Goal: Task Accomplishment & Management: Use online tool/utility

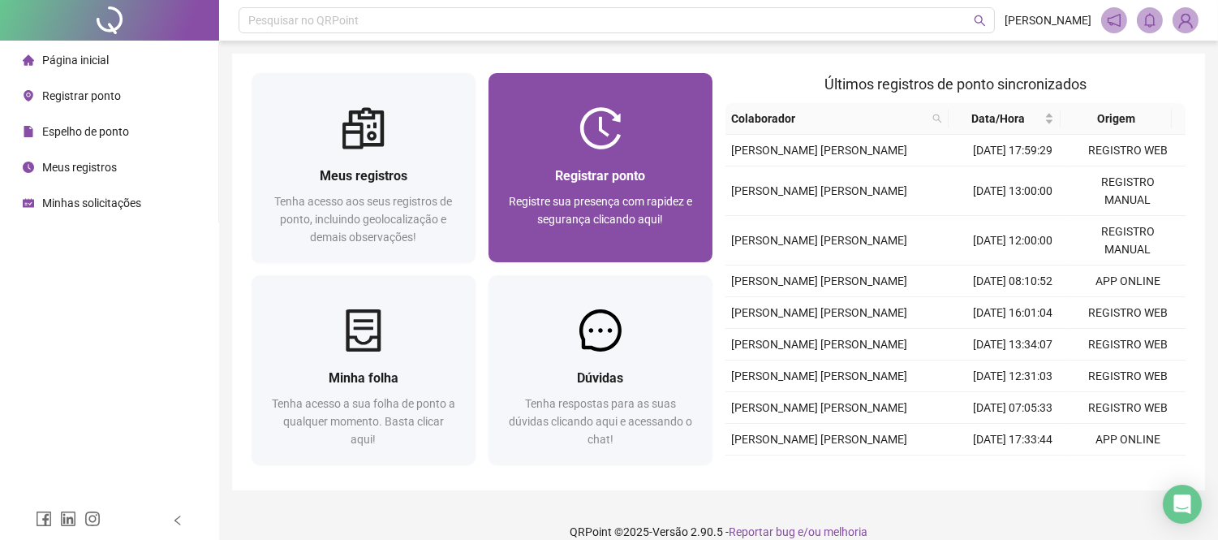
click at [633, 143] on div at bounding box center [600, 128] width 224 height 42
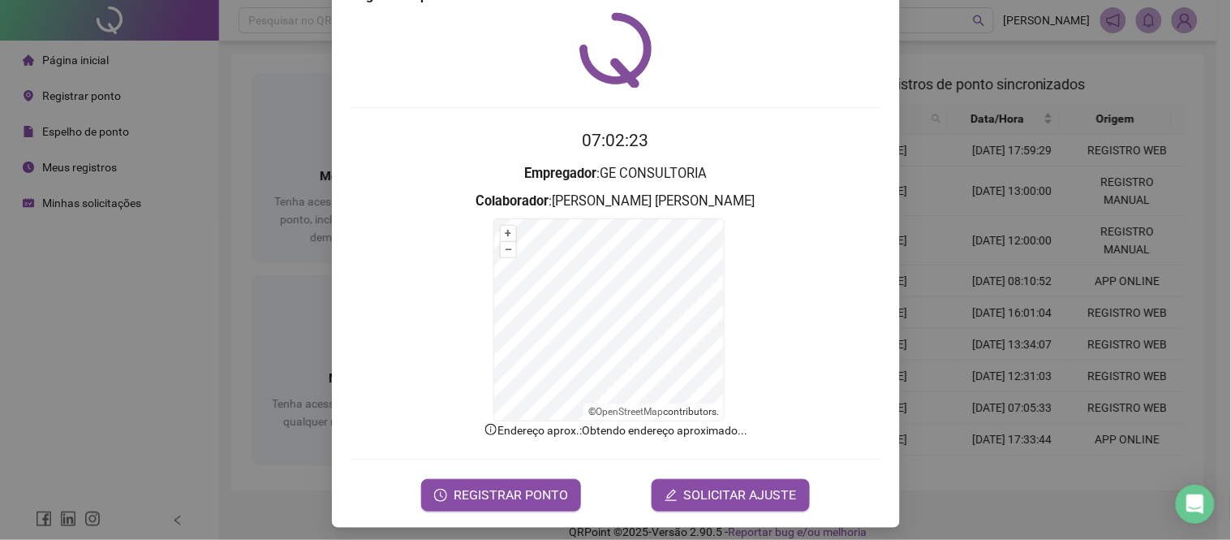
scroll to position [53, 0]
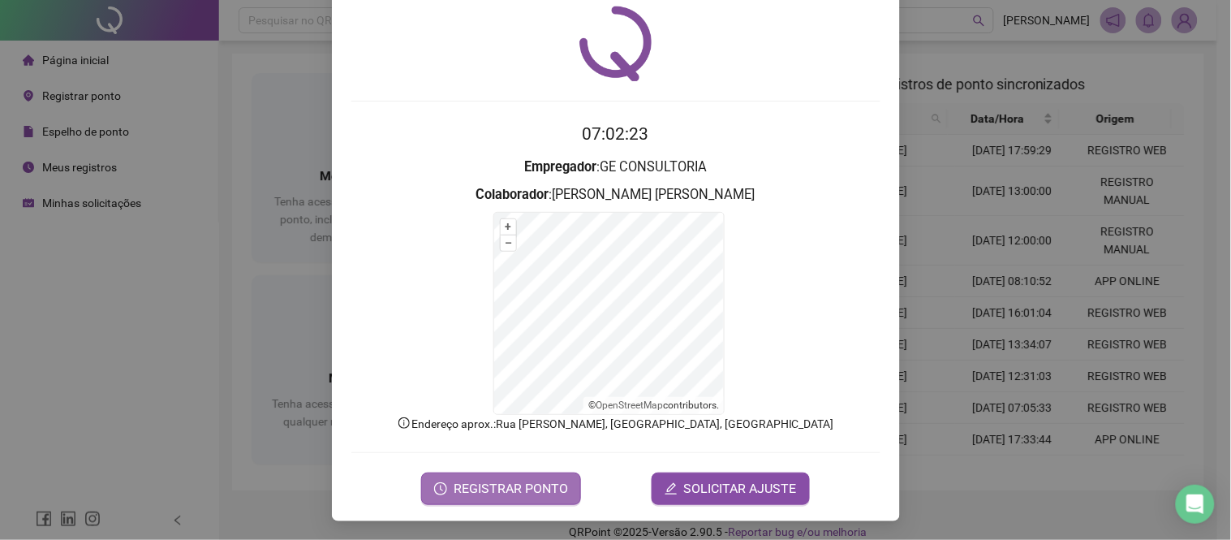
click at [514, 479] on span "REGISTRAR PONTO" at bounding box center [511, 488] width 114 height 19
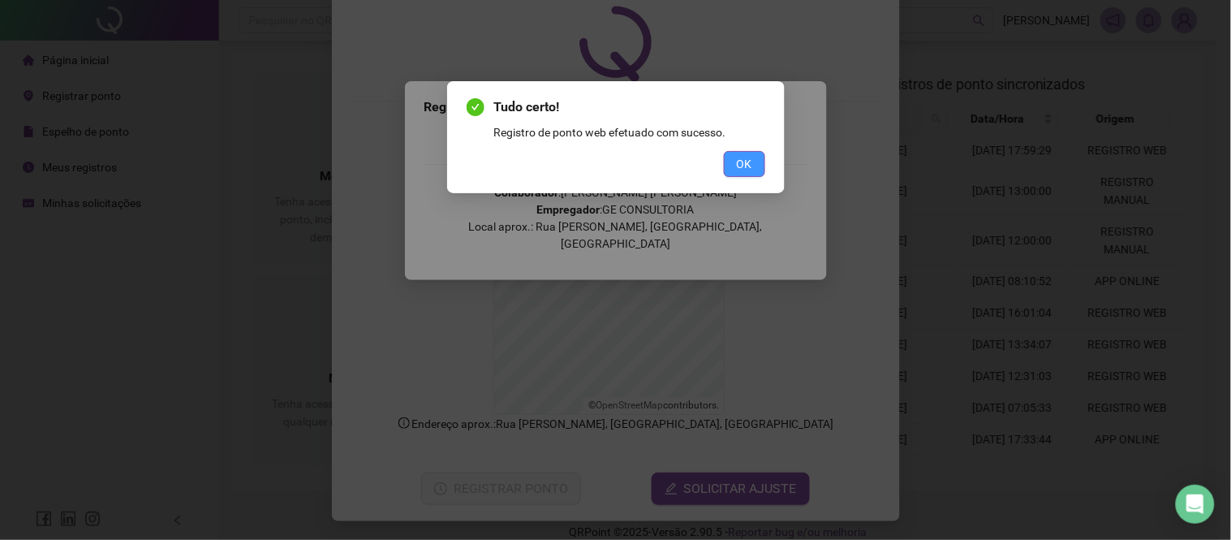
click at [738, 171] on span "OK" at bounding box center [744, 164] width 15 height 18
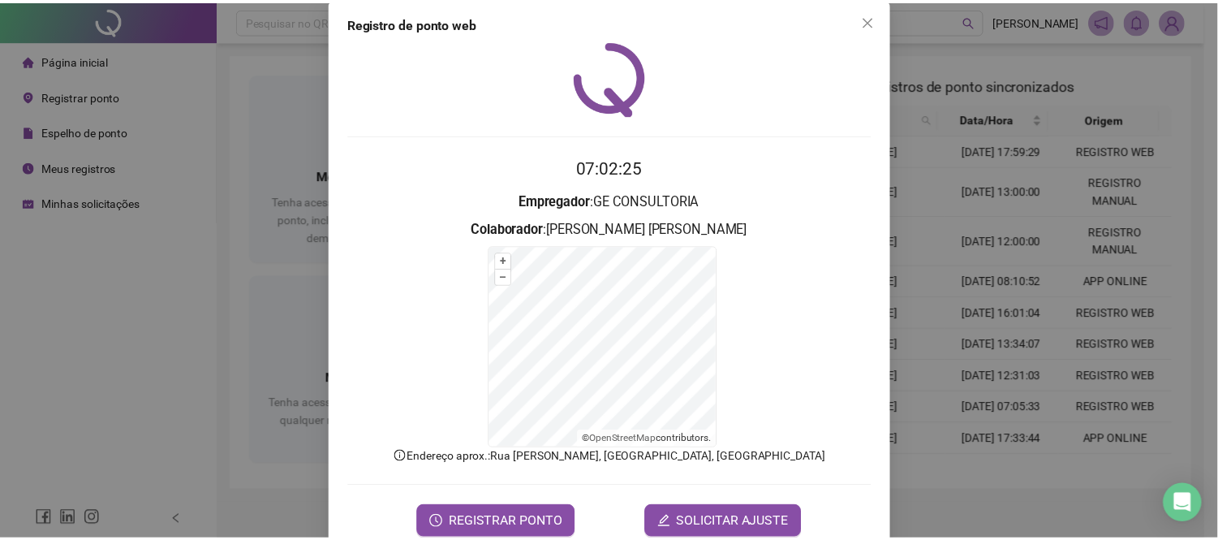
scroll to position [0, 0]
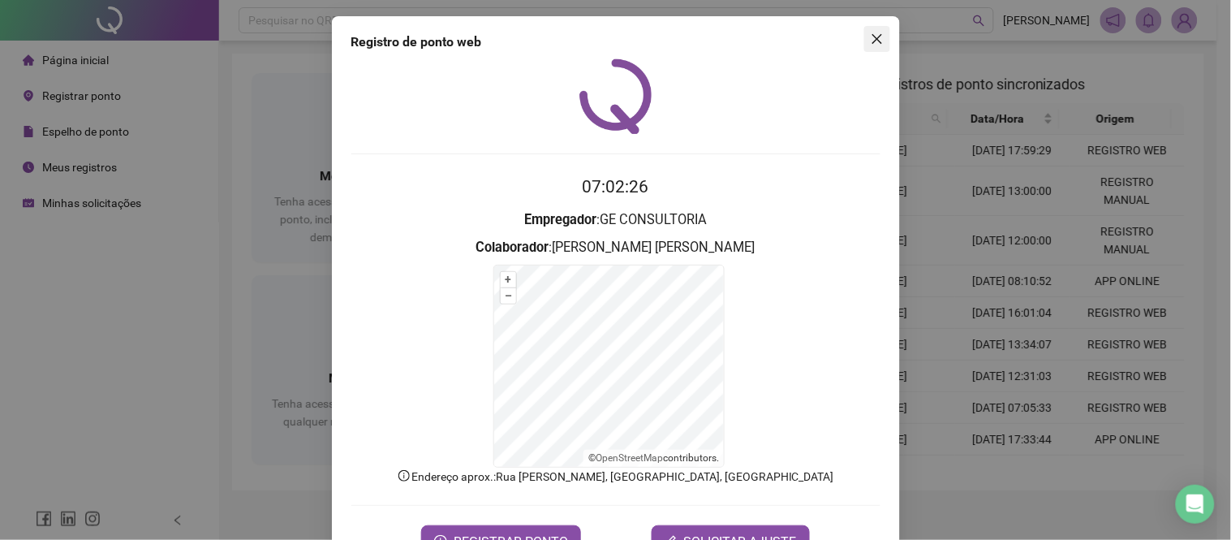
click at [871, 37] on icon "close" at bounding box center [877, 38] width 13 height 13
